Goal: Information Seeking & Learning: Get advice/opinions

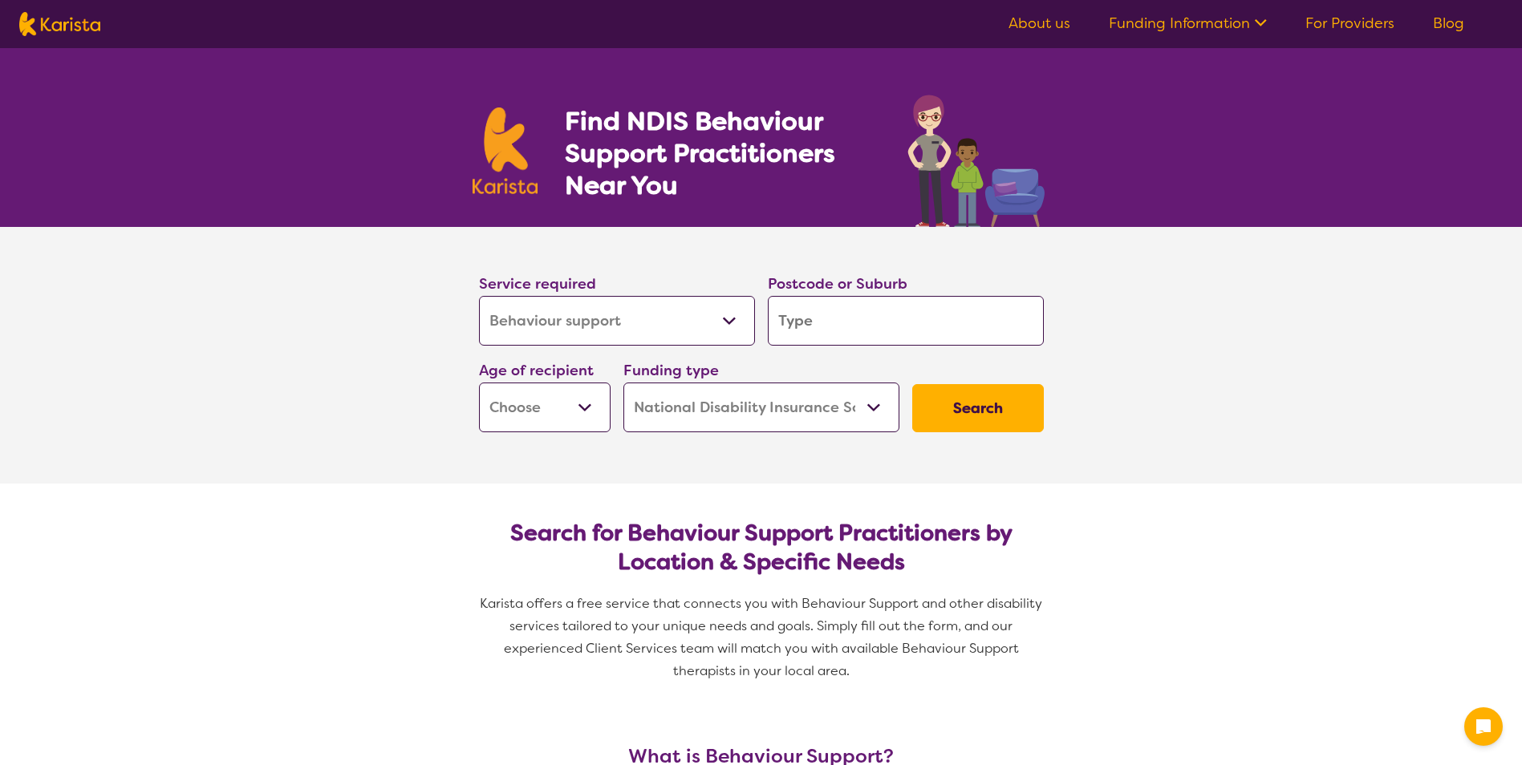
select select "Behaviour support"
select select "NDIS"
select select "Behaviour support"
select select "NDIS"
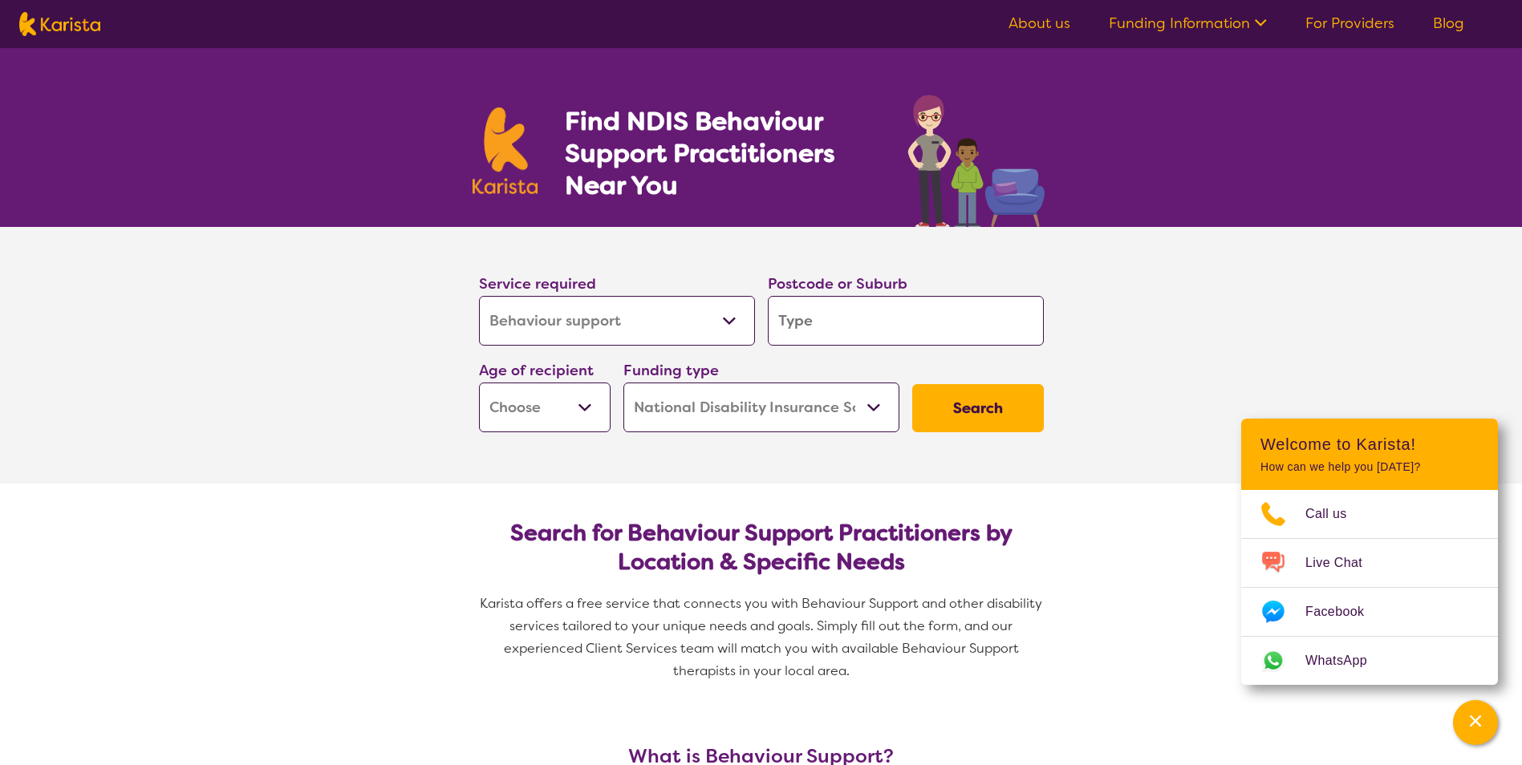
click at [658, 297] on select "Allied Health Assistant Assessment ([MEDICAL_DATA] or [MEDICAL_DATA]) Behaviour…" at bounding box center [617, 321] width 276 height 50
select select "Psychology"
click at [479, 296] on select "Allied Health Assistant Assessment ([MEDICAL_DATA] or [MEDICAL_DATA]) Behaviour…" at bounding box center [617, 321] width 276 height 50
select select "Psychology"
click at [865, 327] on input "search" at bounding box center [906, 321] width 276 height 50
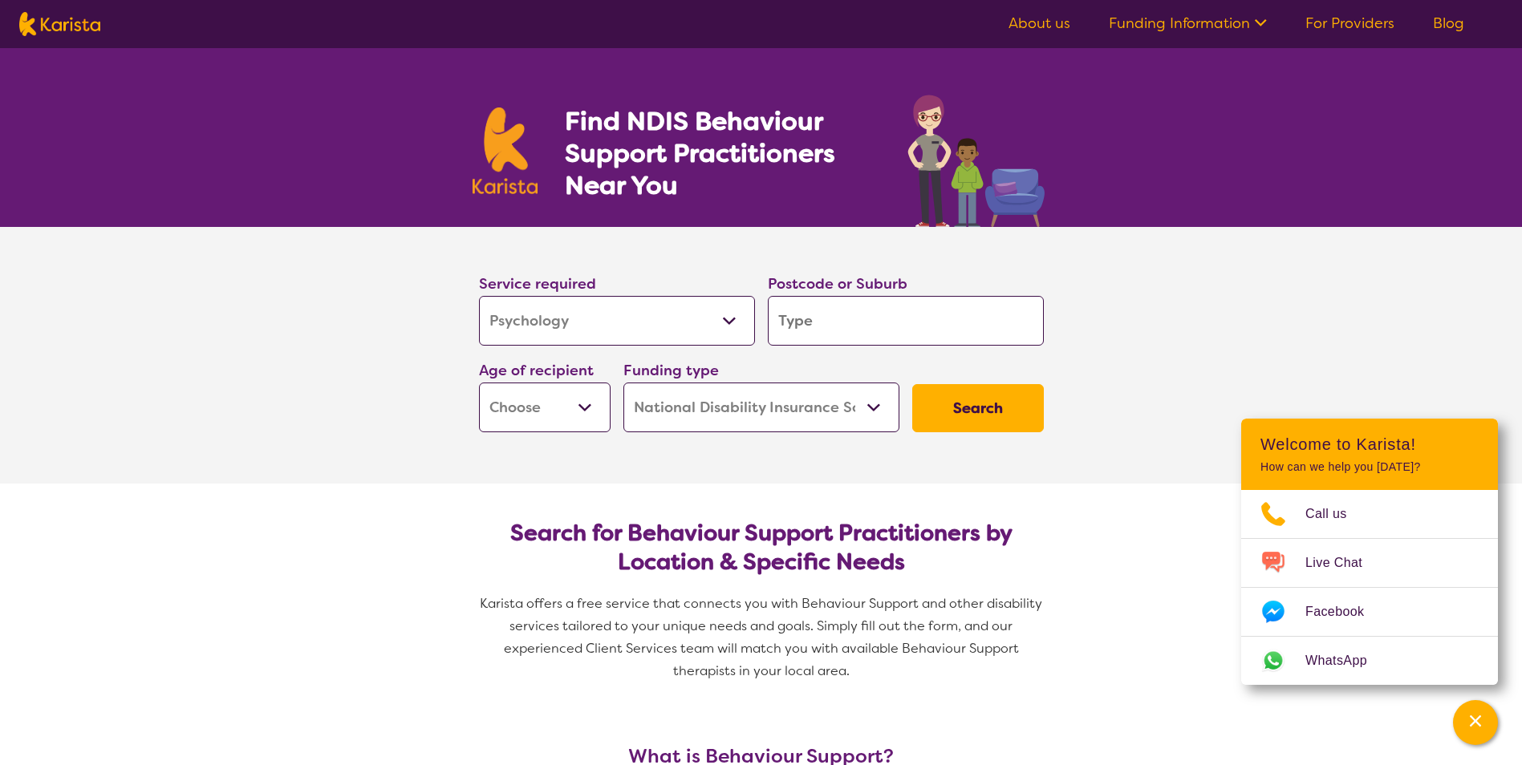
type input "6"
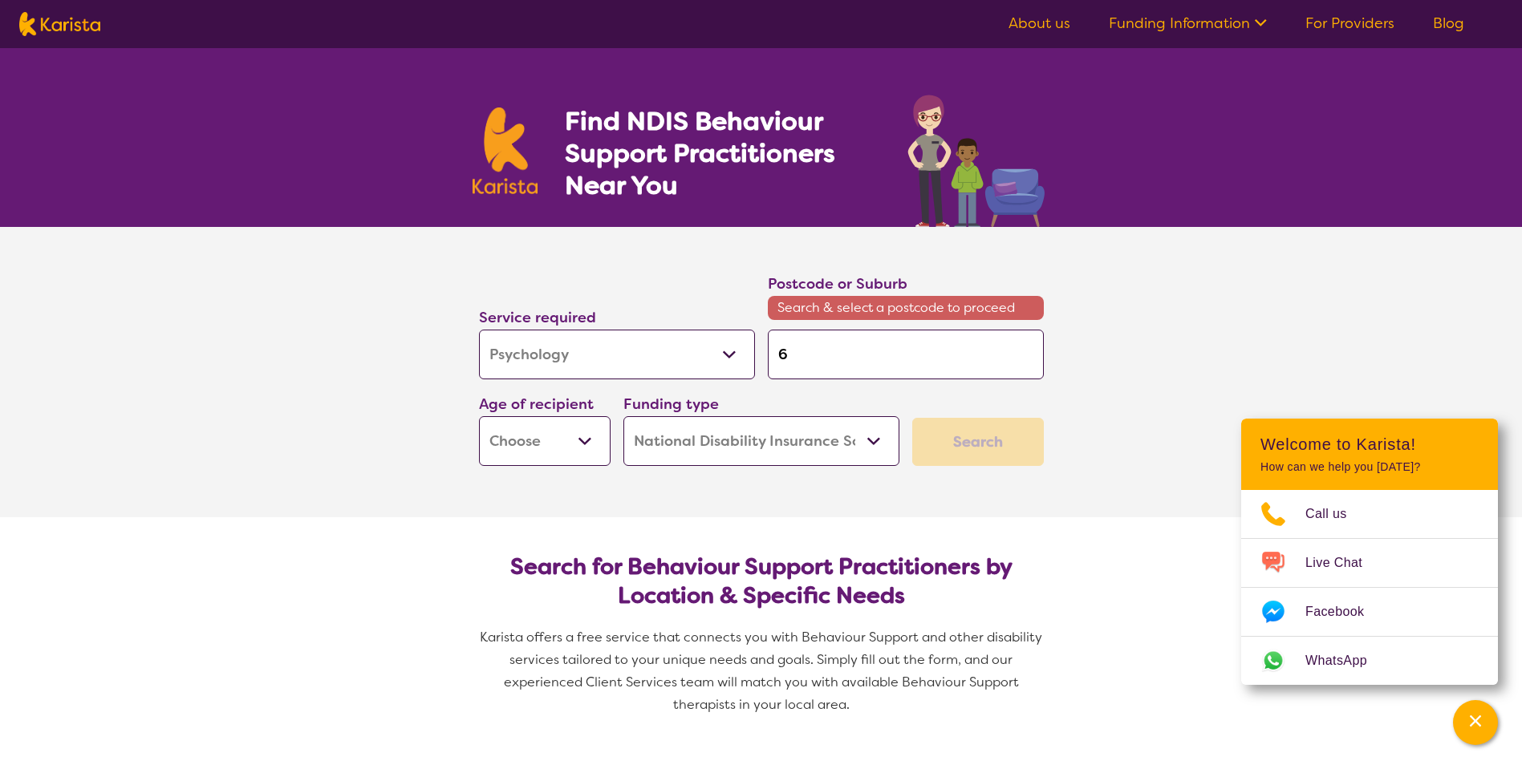
type input "61"
type input "611"
type input "6112"
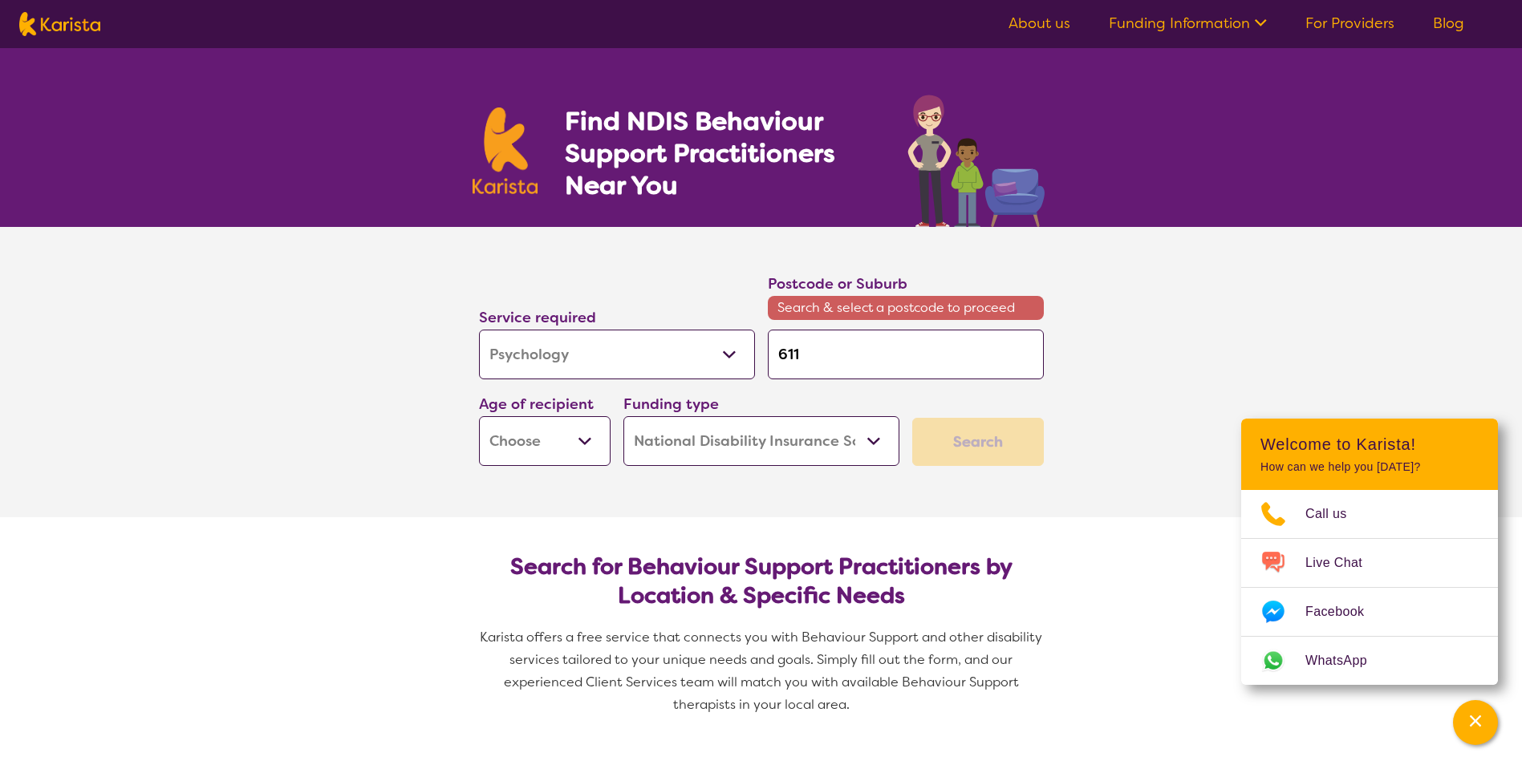
type input "6112"
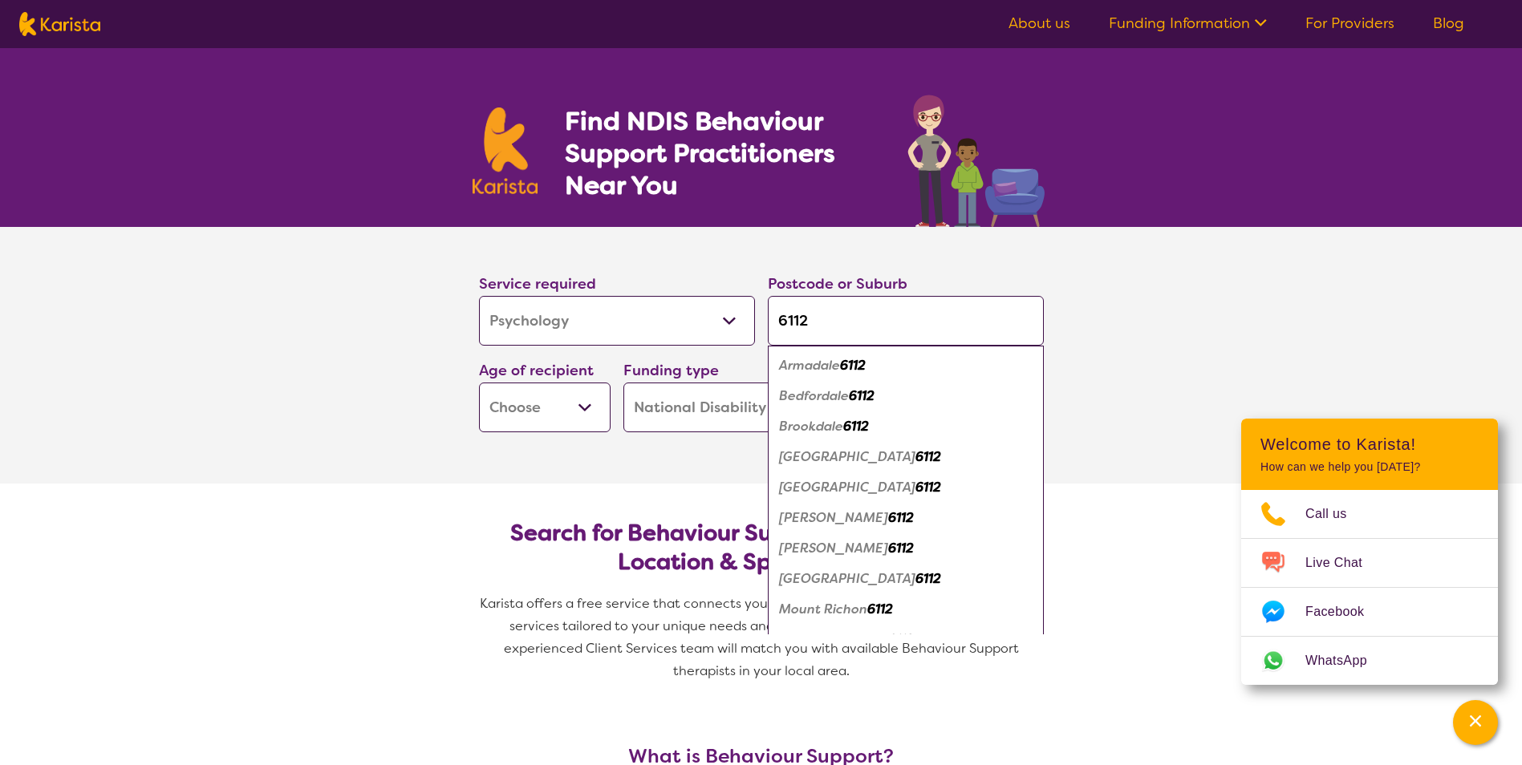
type input "6112"
click at [872, 369] on div "Armadale 6112" at bounding box center [906, 366] width 260 height 30
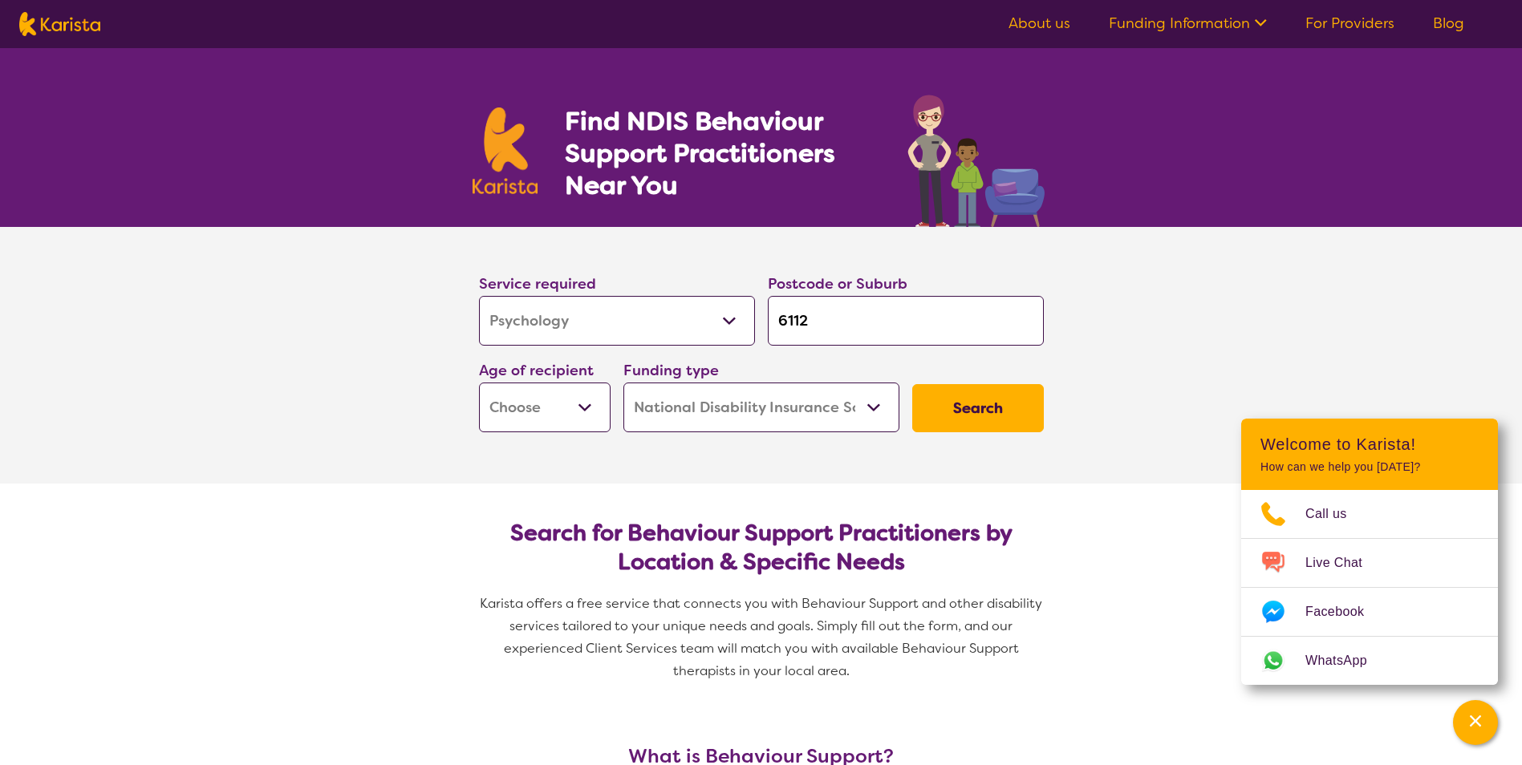
click at [586, 407] on select "Early Childhood - 0 to 9 Child - 10 to 11 Adolescent - 12 to 17 Adult - 18 to 6…" at bounding box center [545, 408] width 132 height 50
select select "CH"
click at [479, 383] on select "Early Childhood - 0 to 9 Child - 10 to 11 Adolescent - 12 to 17 Adult - 18 to 6…" at bounding box center [545, 408] width 132 height 50
select select "CH"
click at [980, 412] on button "Search" at bounding box center [978, 408] width 132 height 48
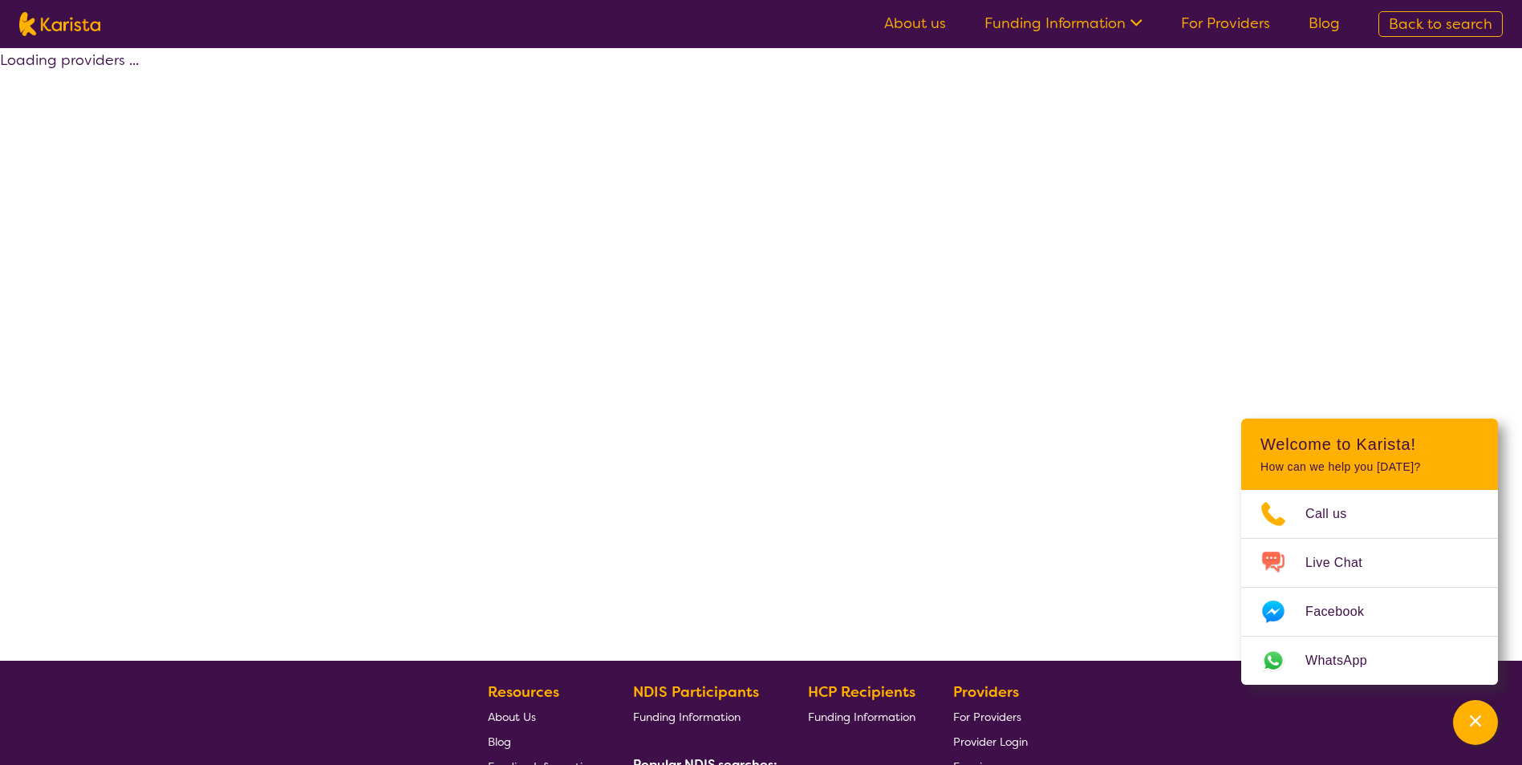
select select "by_score"
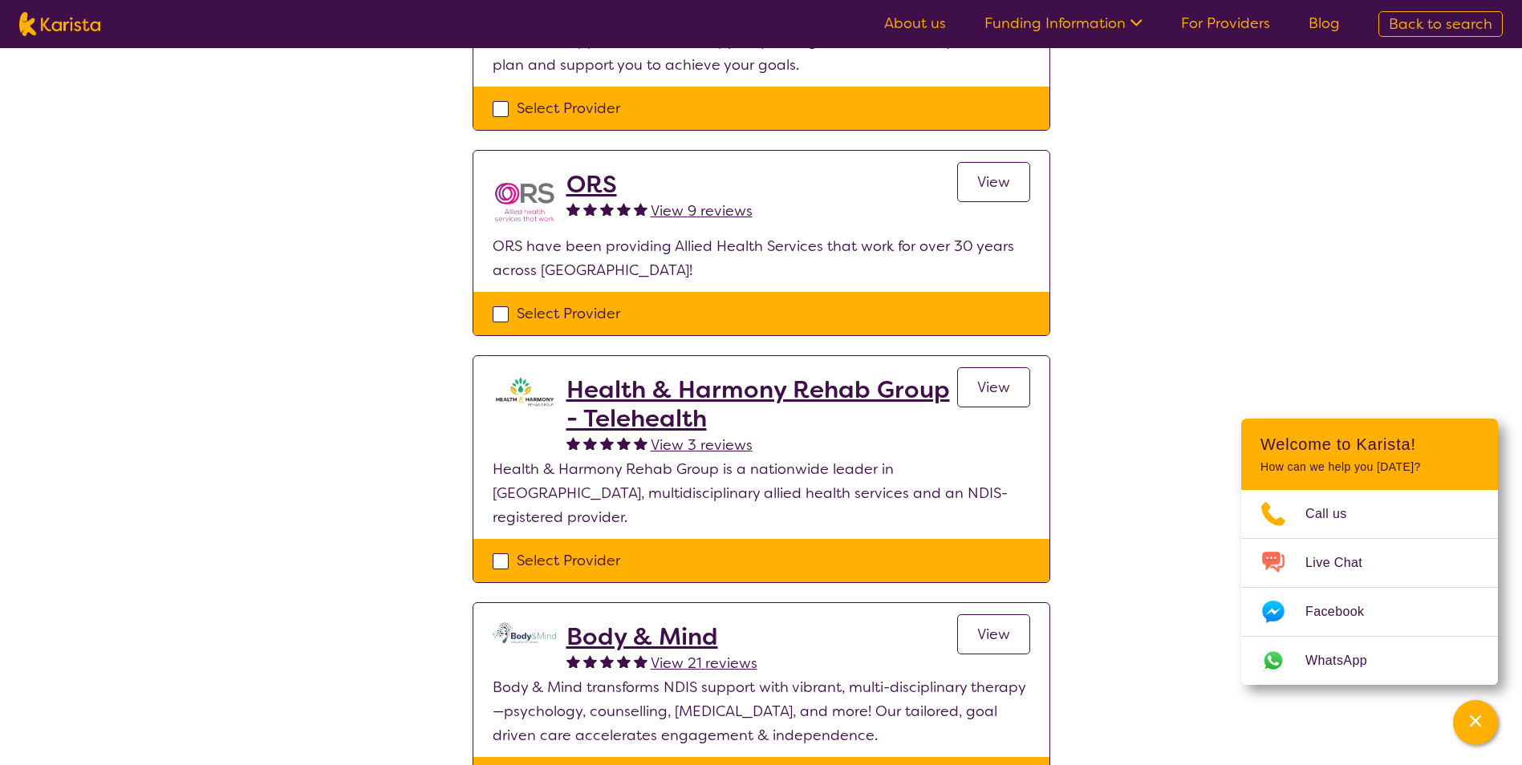
scroll to position [481, 0]
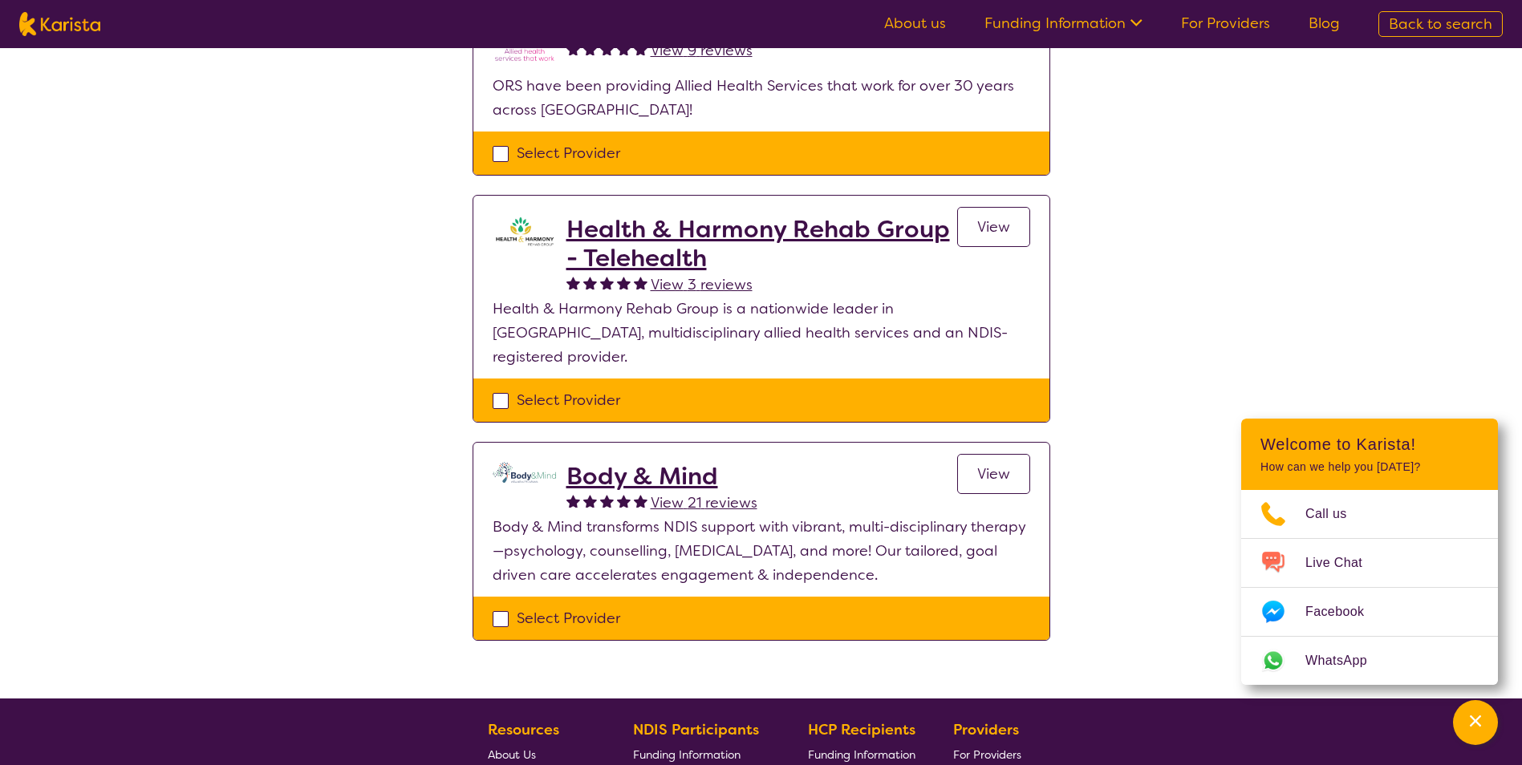
click at [638, 494] on img at bounding box center [641, 501] width 14 height 14
click at [646, 462] on h2 "Body & Mind" at bounding box center [661, 476] width 191 height 29
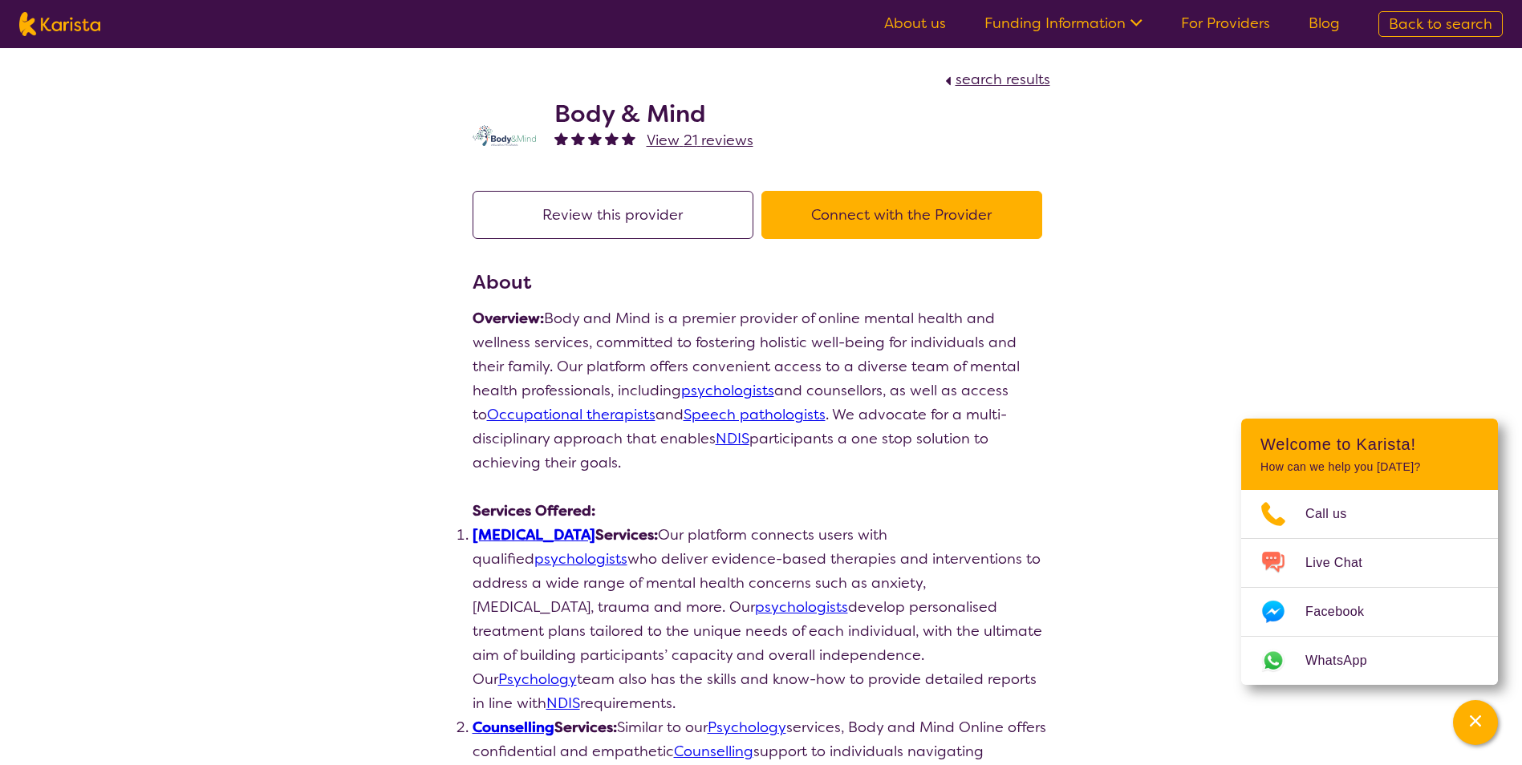
click at [932, 204] on button "Connect with the Provider" at bounding box center [901, 215] width 281 height 48
click at [501, 139] on img at bounding box center [504, 135] width 64 height 21
click at [476, 139] on img at bounding box center [504, 135] width 64 height 21
click at [478, 139] on img at bounding box center [504, 135] width 64 height 21
click at [692, 391] on link "psychologists" at bounding box center [727, 390] width 93 height 19
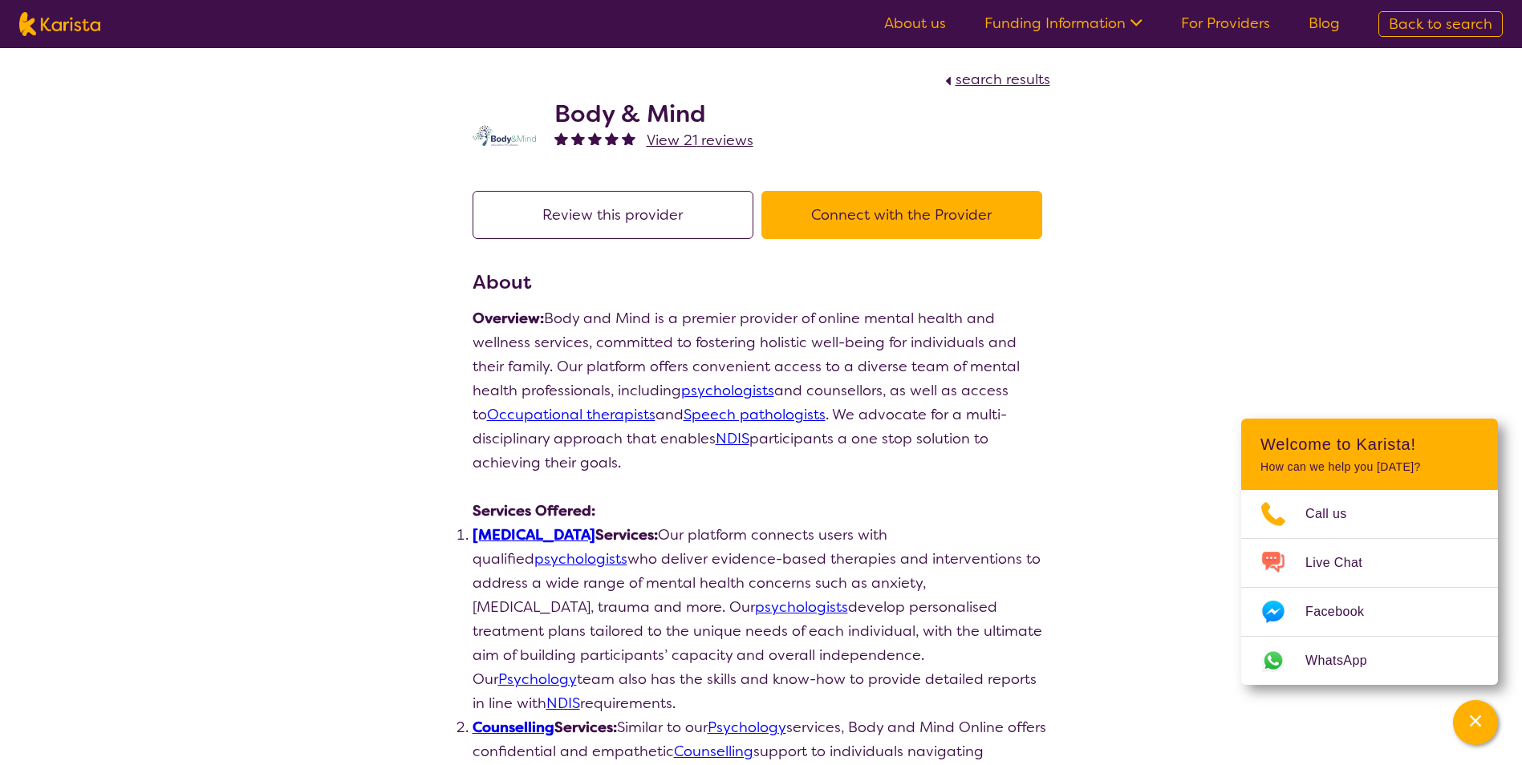
scroll to position [282, 0]
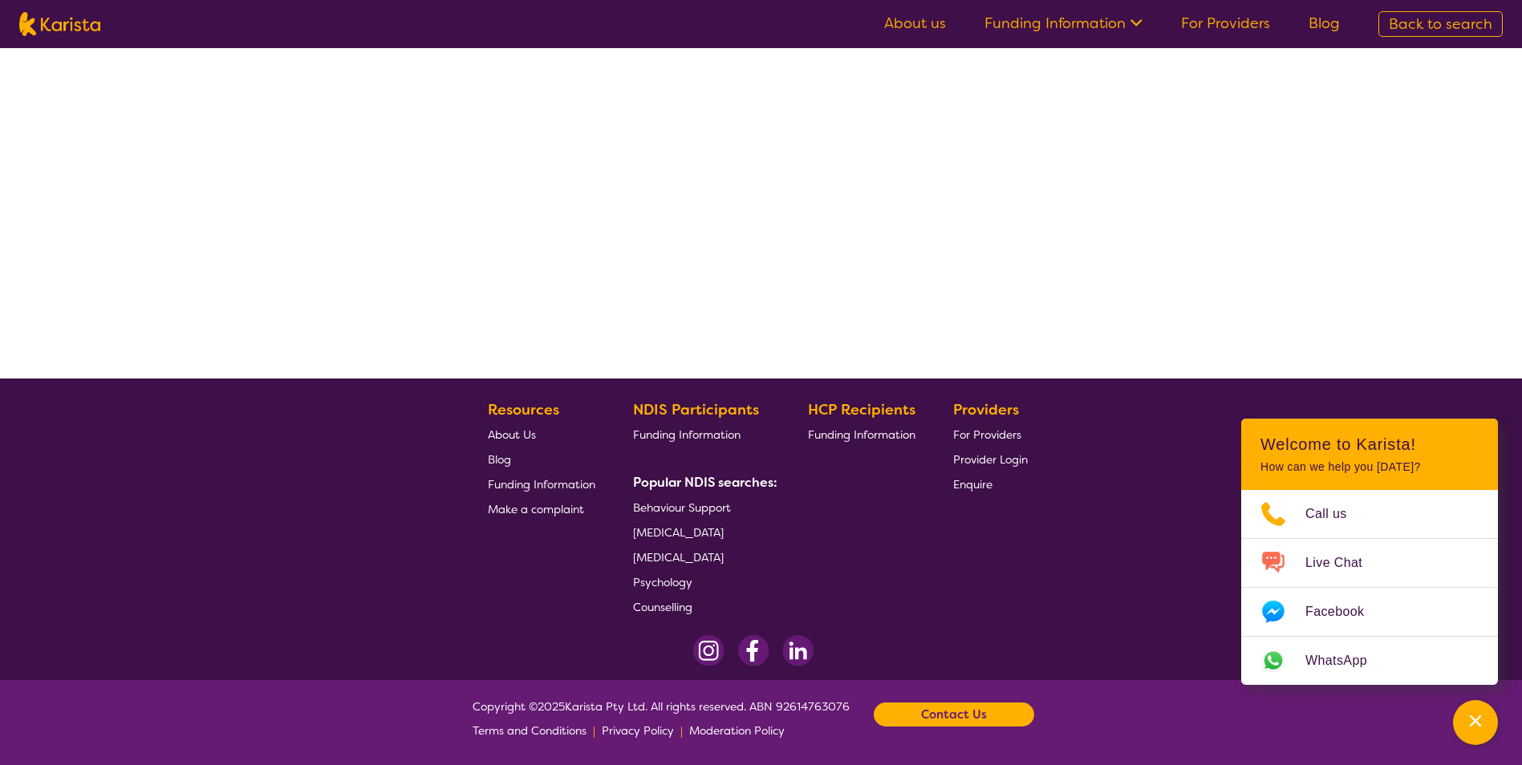
select select "by_score"
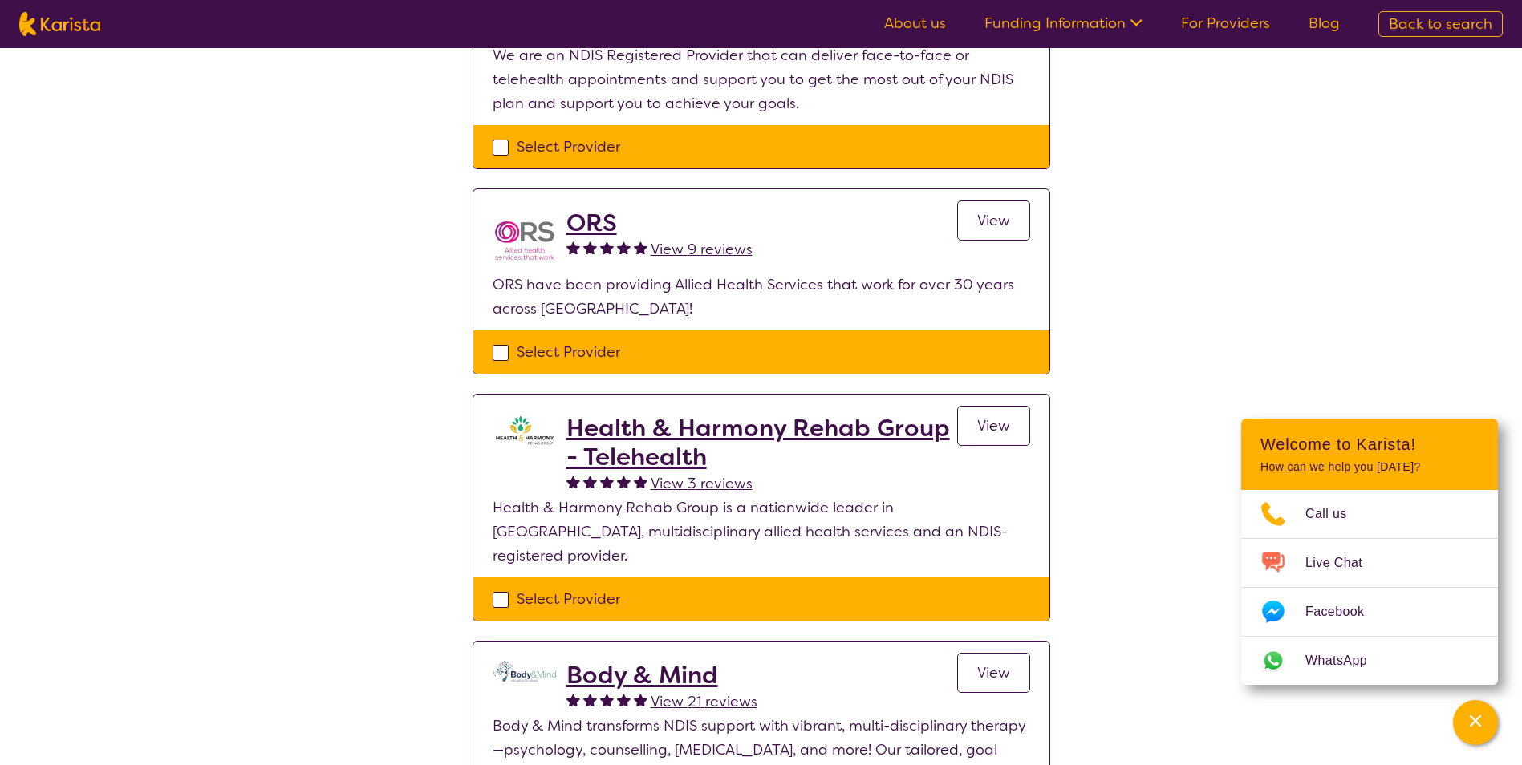
scroll to position [0, 0]
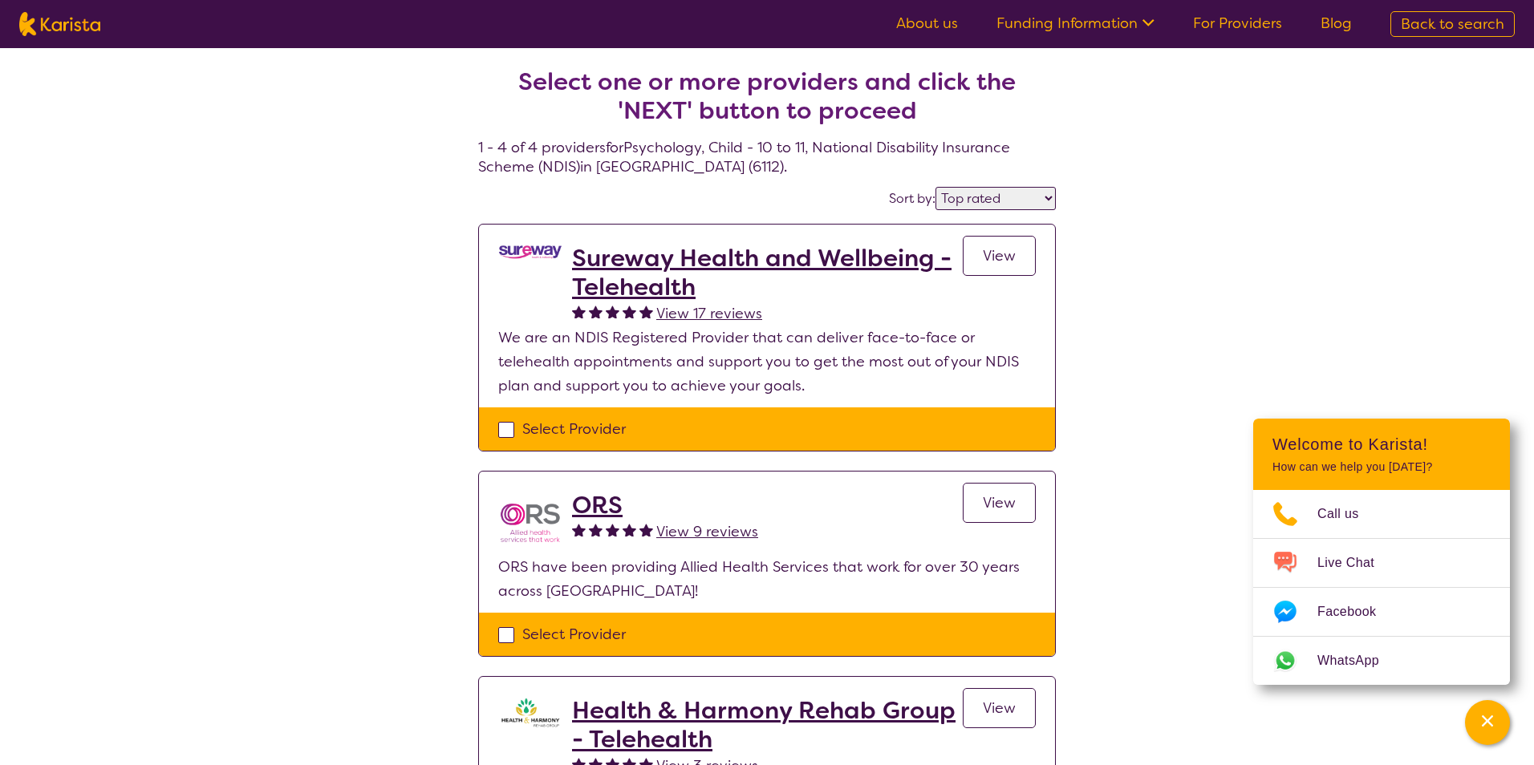
select select "Behaviour support"
select select "CH"
select select "NDIS"
select select "Behaviour support"
select select "CH"
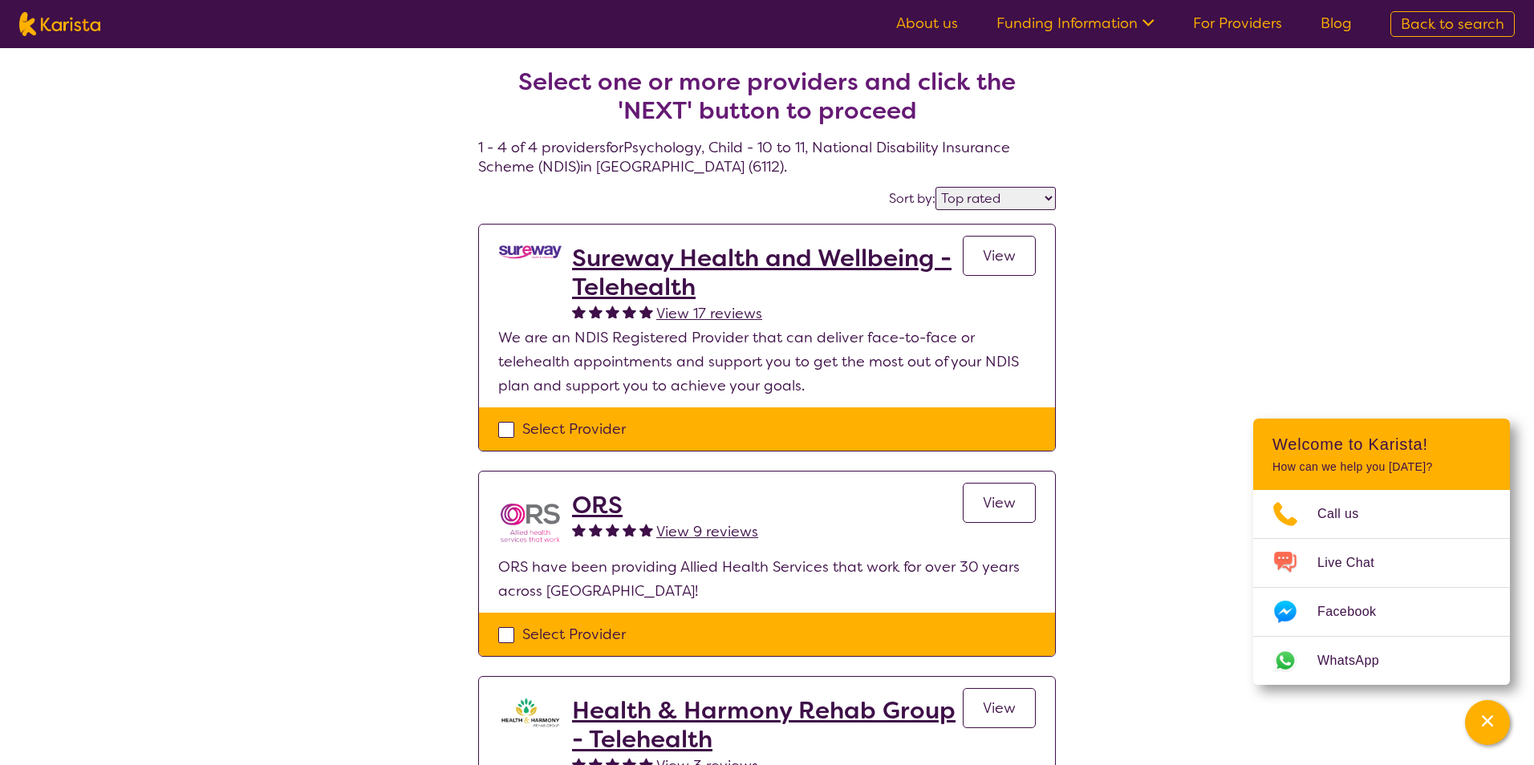
select select "NDIS"
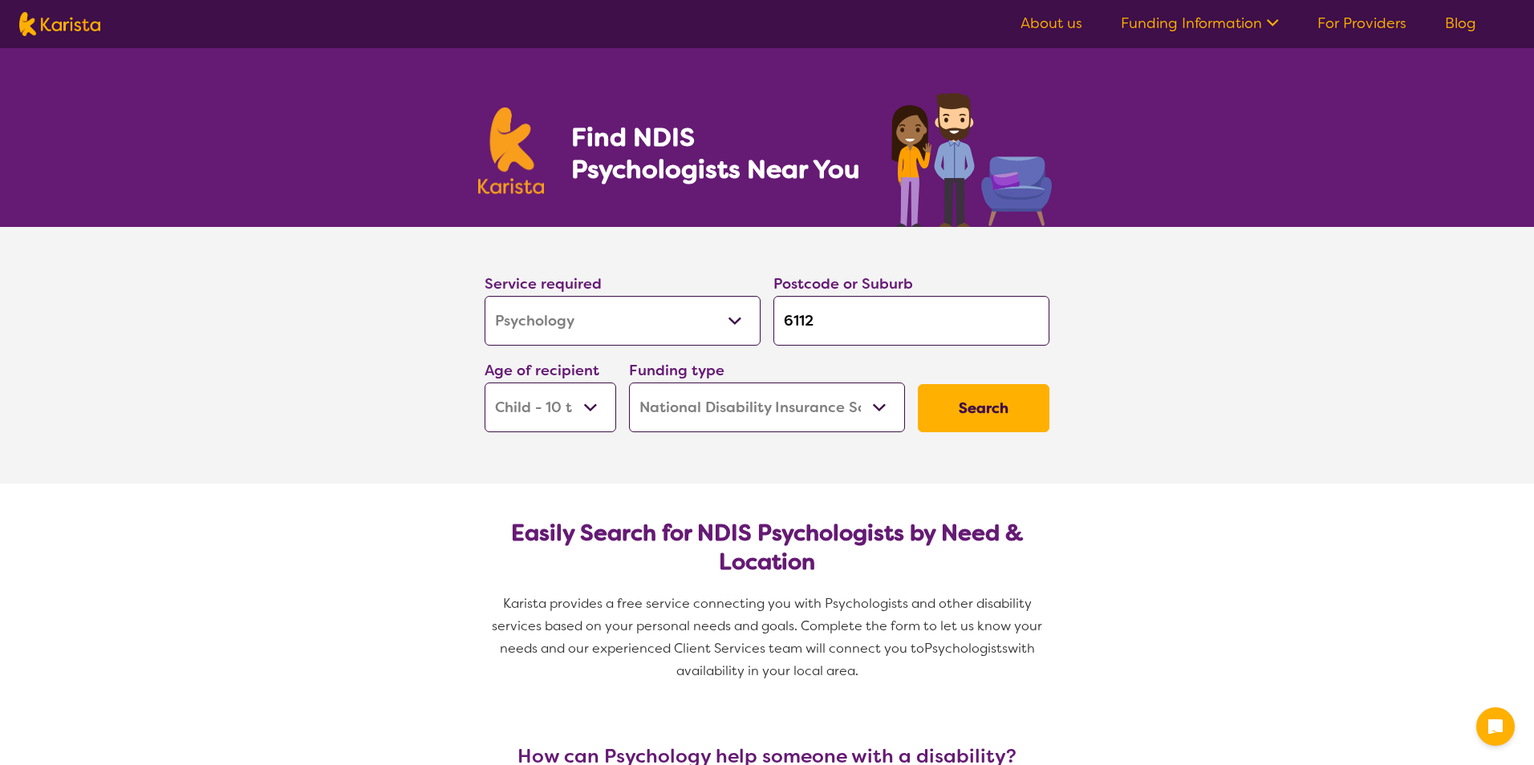
select select "Psychology"
select select "CH"
select select "NDIS"
select select "Psychology"
select select "CH"
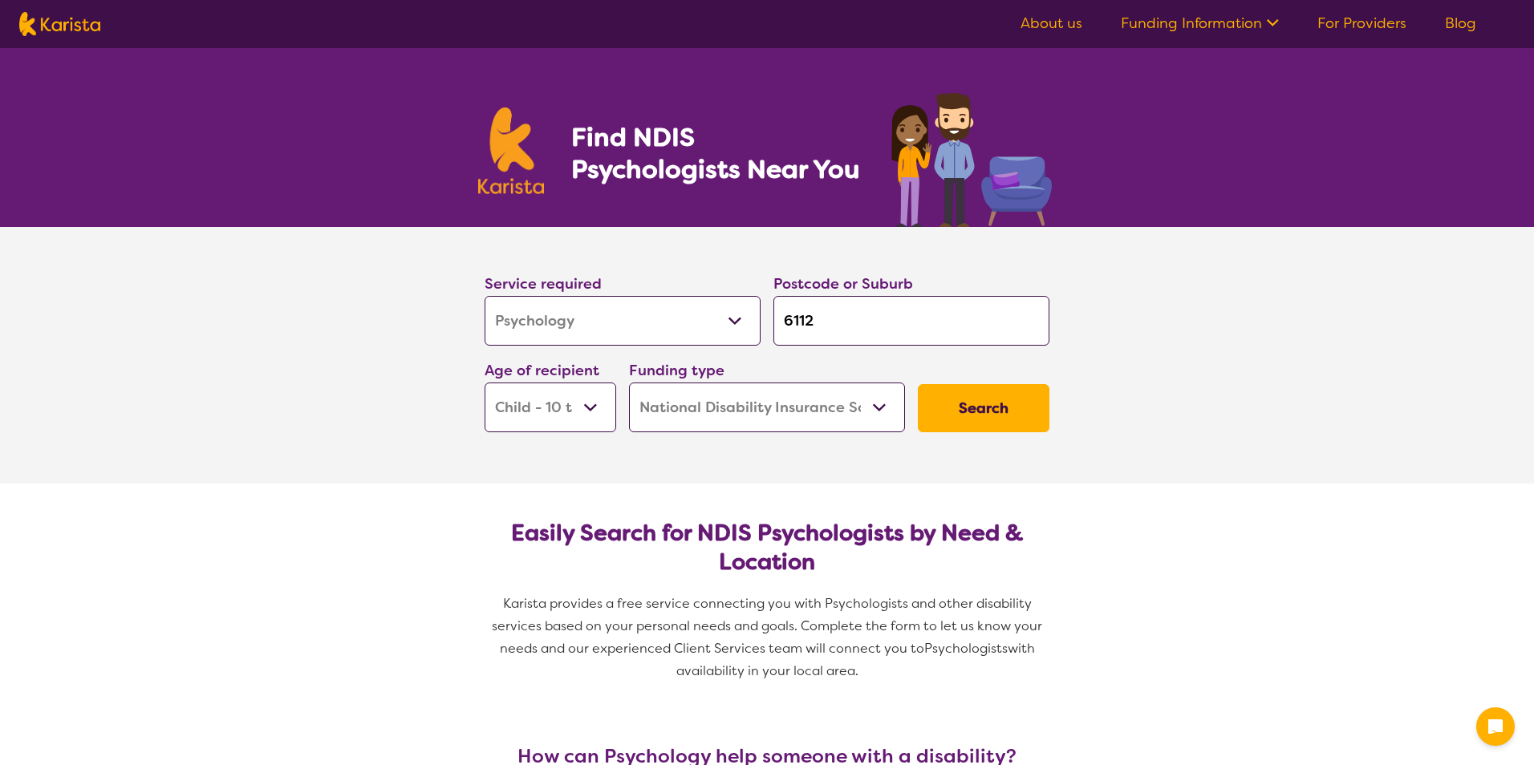
select select "NDIS"
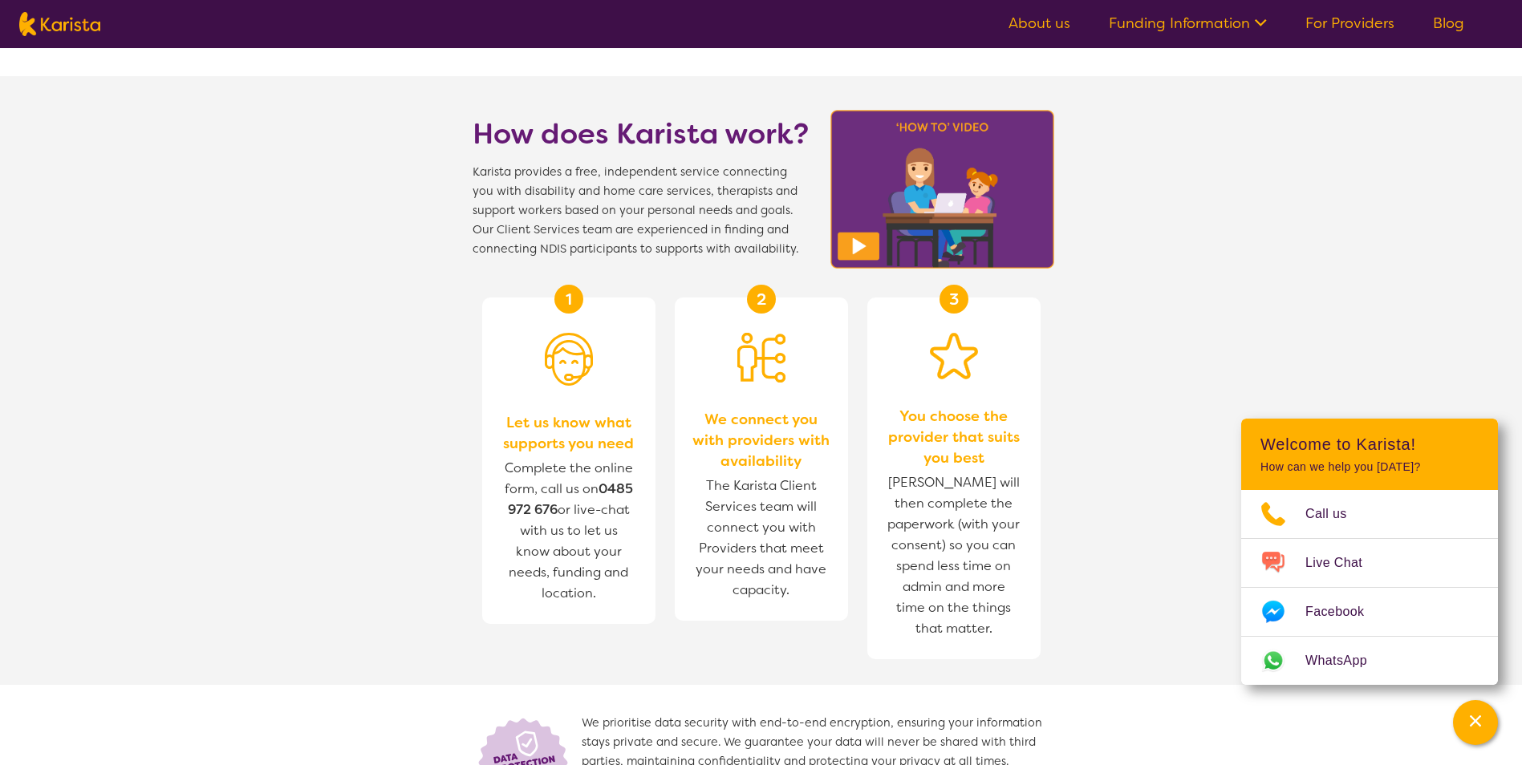
scroll to position [2005, 0]
